Goal: Task Accomplishment & Management: Use online tool/utility

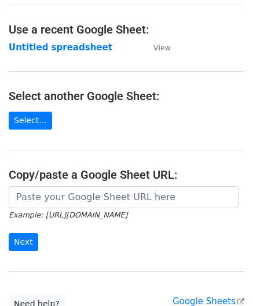
scroll to position [58, 0]
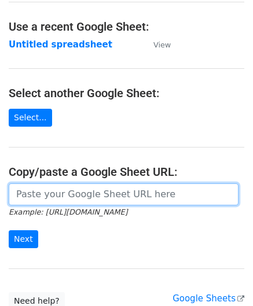
click at [54, 197] on input "url" at bounding box center [124, 194] width 230 height 22
paste input "[URL][DOMAIN_NAME]"
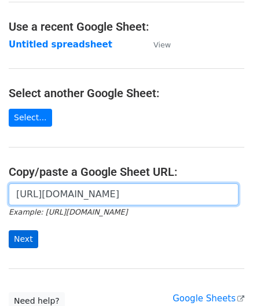
type input "[URL][DOMAIN_NAME]"
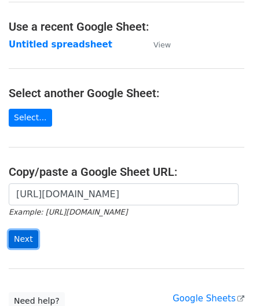
click at [24, 237] on input "Next" at bounding box center [24, 239] width 30 height 18
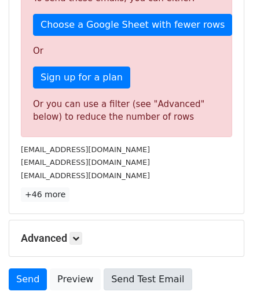
scroll to position [347, 0]
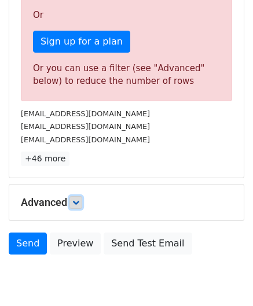
click at [73, 197] on link at bounding box center [75, 202] width 13 height 13
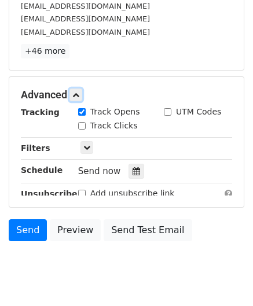
scroll to position [463, 0]
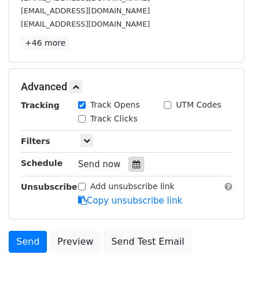
click at [133, 161] on icon at bounding box center [137, 164] width 8 height 8
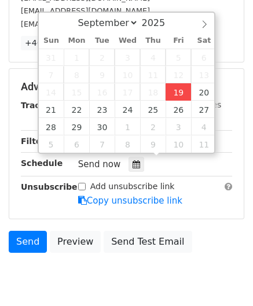
type input "[DATE] 12:00"
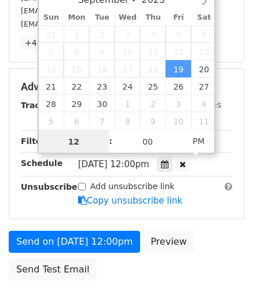
scroll to position [0, 0]
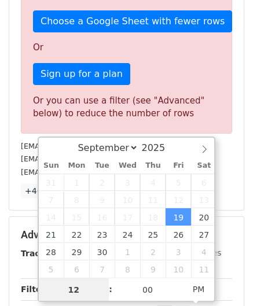
type input "1"
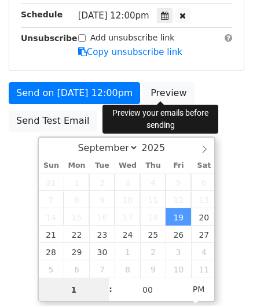
scroll to position [463, 0]
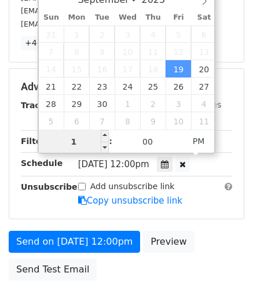
type input "19"
drag, startPoint x: 84, startPoint y: 137, endPoint x: 52, endPoint y: 143, distance: 32.9
click at [52, 143] on input "19" at bounding box center [74, 141] width 71 height 23
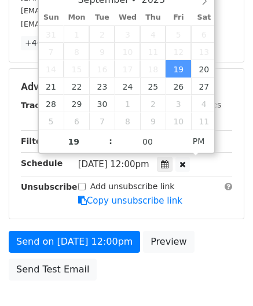
type input "2025-09-19 19:00"
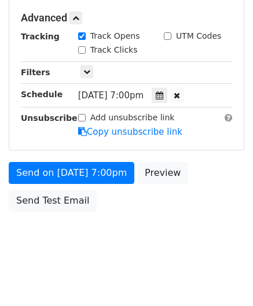
click at [161, 252] on body "New Campaign Daily emails left: 26 Google Sheet: Untitled spreadsheet Variables…" at bounding box center [126, 19] width 253 height 490
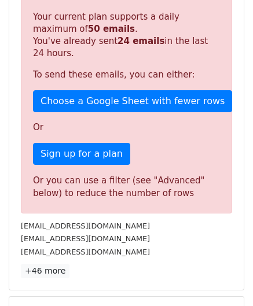
scroll to position [531, 0]
